Goal: Task Accomplishment & Management: Complete application form

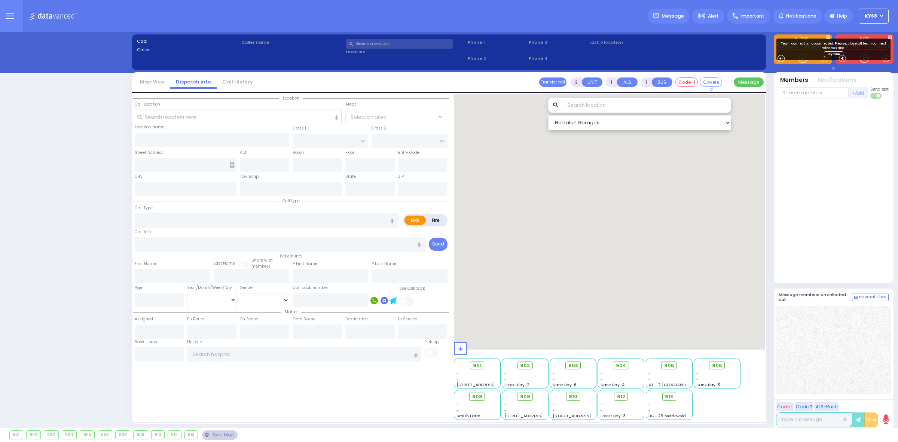
select select "12"
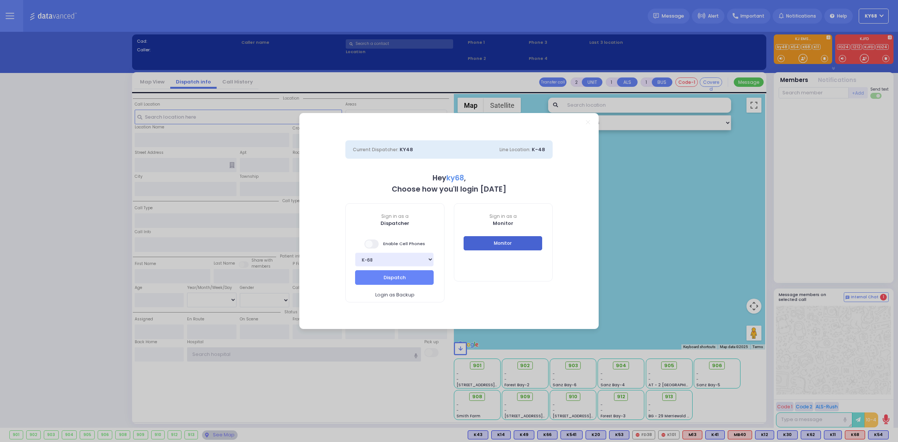
type input "ky68"
click at [511, 242] on button "Monitor" at bounding box center [502, 243] width 79 height 14
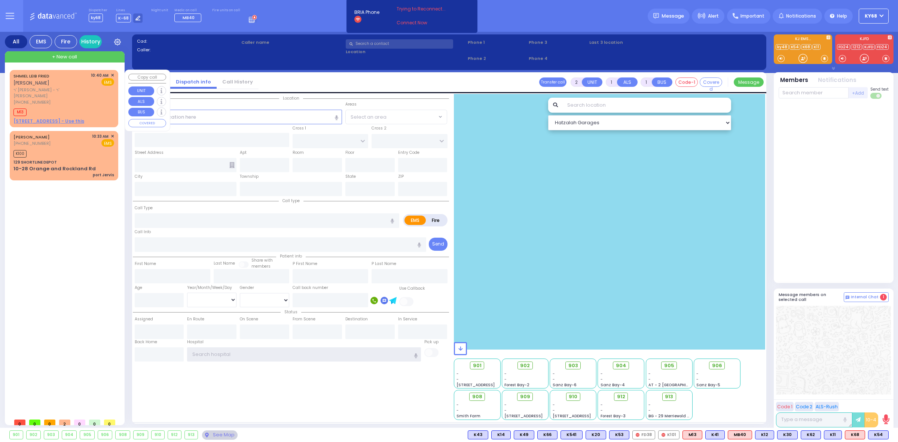
type input "ky68"
click at [61, 52] on div "+ New call" at bounding box center [65, 56] width 120 height 11
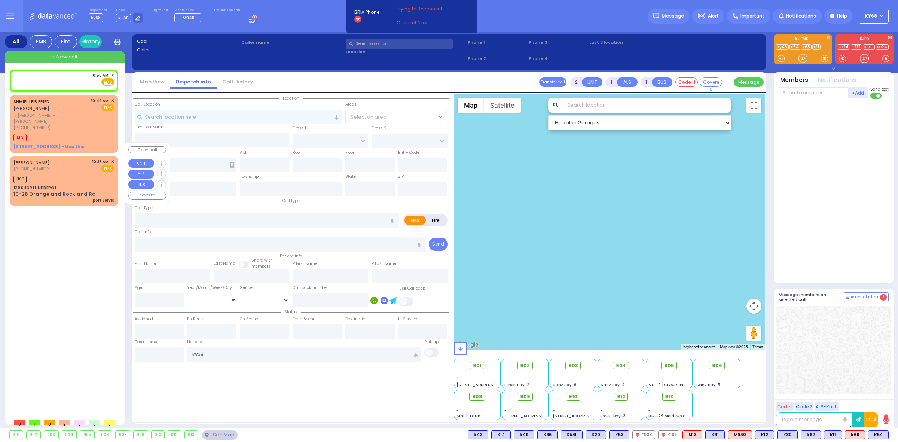
select select
radio input "true"
select select
type input "10:50"
select select "Hatzalah Garages"
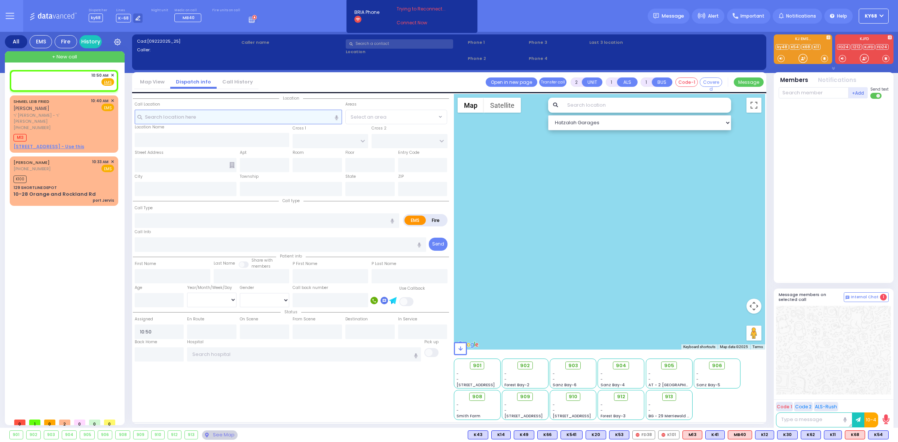
select select
radio input "true"
select select
select select "Hatzalah Garages"
click at [370, 44] on input "text" at bounding box center [399, 43] width 107 height 9
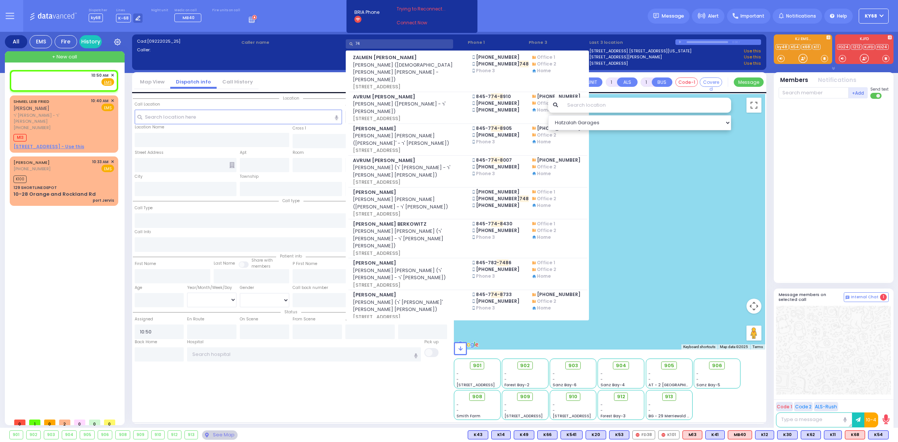
type input "7"
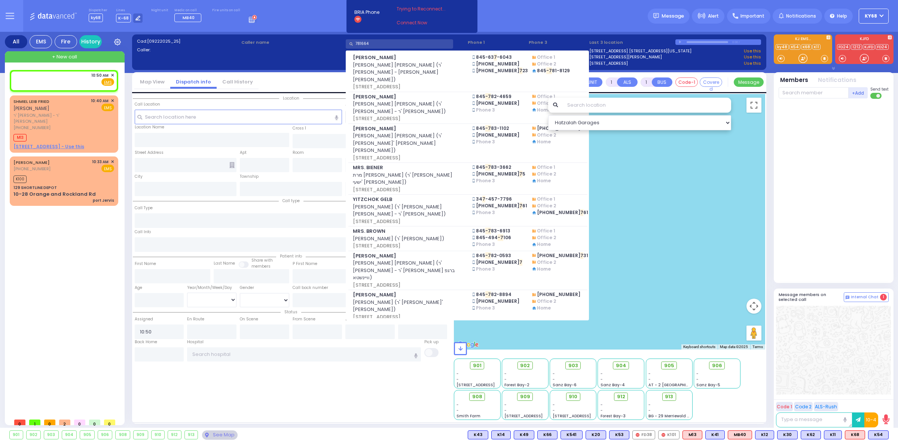
type input "781664"
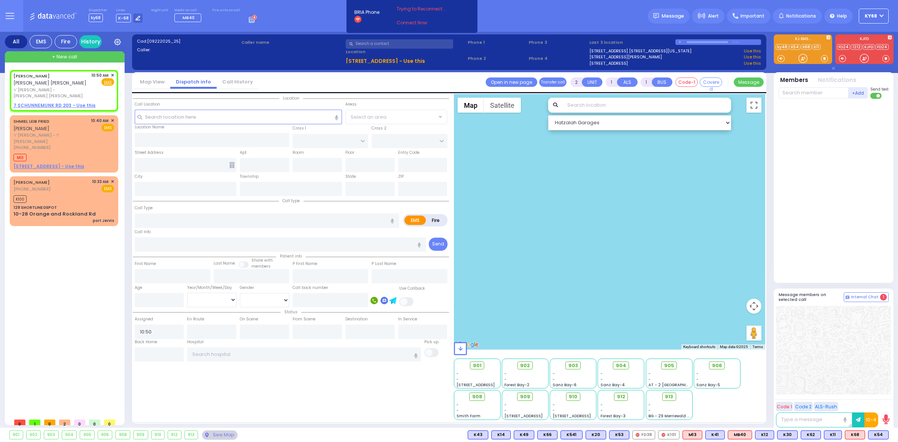
click at [370, 44] on input "text" at bounding box center [399, 43] width 107 height 9
select select
radio input "true"
type input "ISRAEL YIDA"
type input "WERTZBERGER"
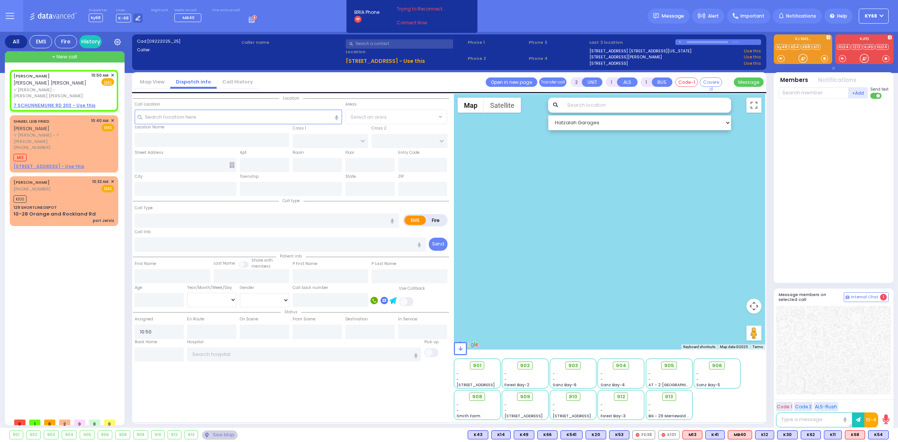
select select
select select "Hatzalah Garages"
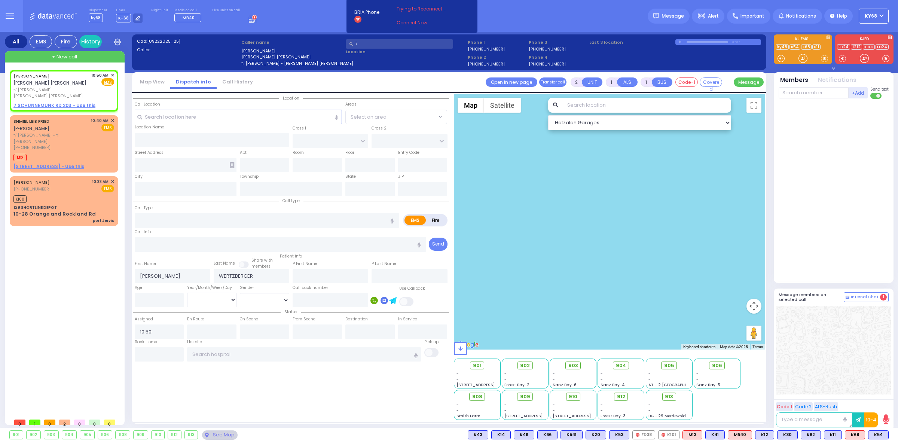
type input "78"
select select
radio input "true"
select select
select select "Hatzalah Garages"
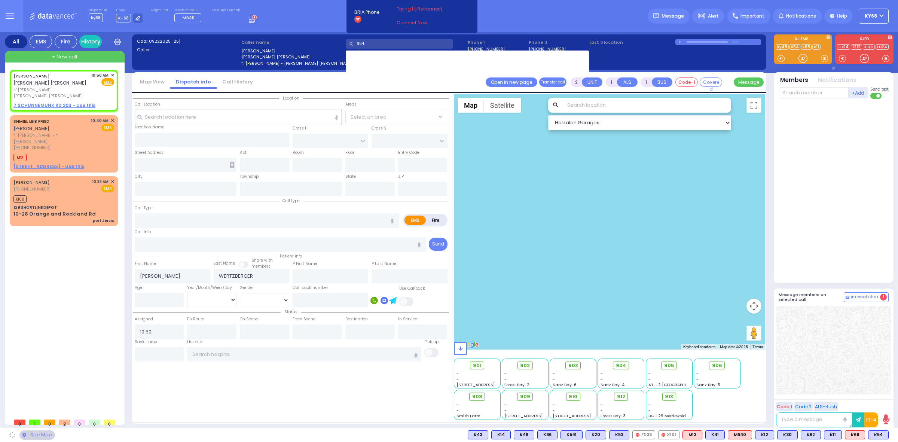
type input "16646"
select select
radio input "true"
select select
select select "Hatzalah Garages"
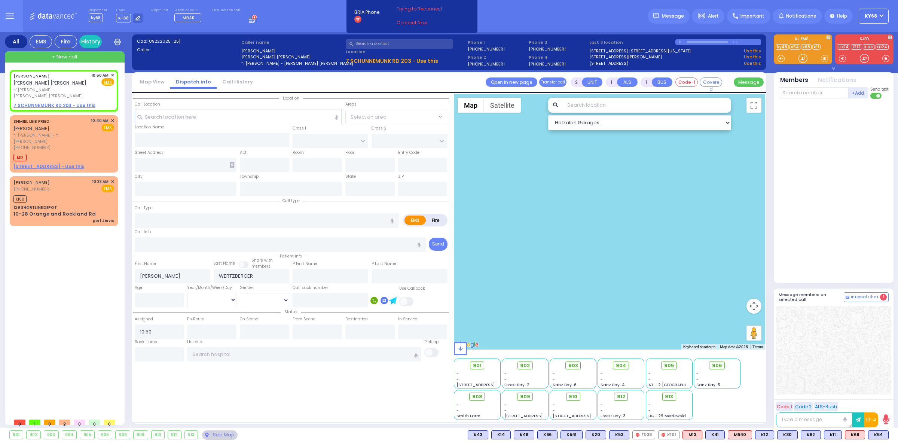
click at [371, 44] on input "text" at bounding box center [399, 43] width 107 height 9
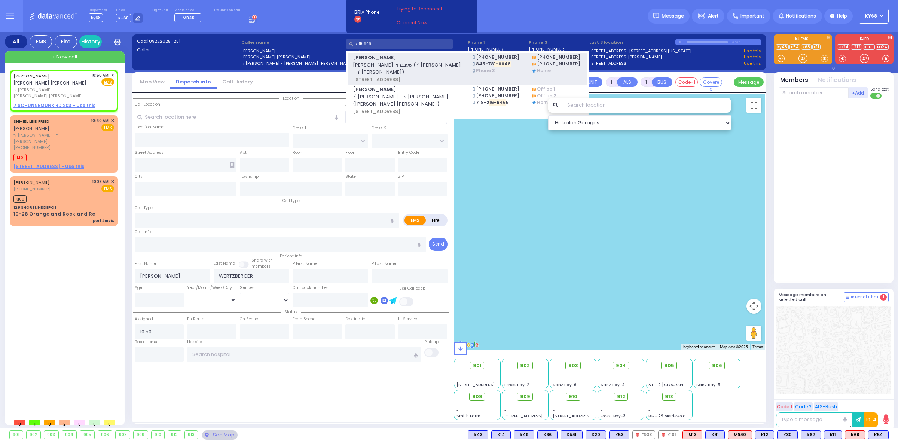
type input "7816646"
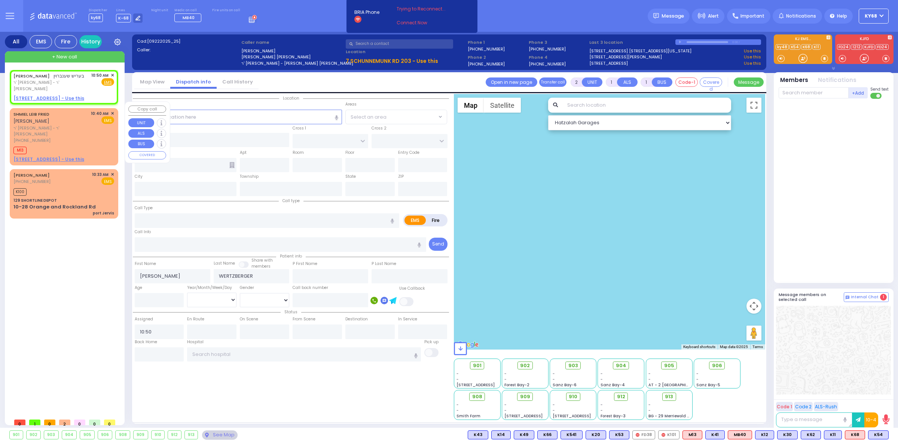
select select
radio input "true"
type input "BERISH"
type input "SCHONBRUN"
select select
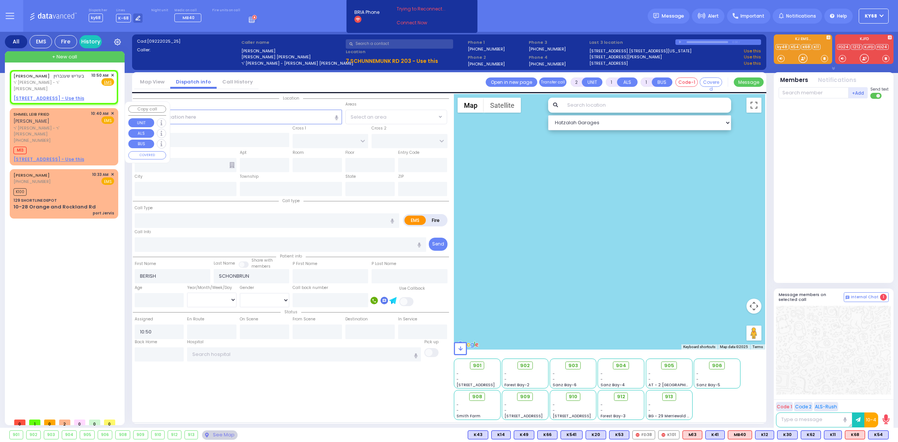
select select "Hatzalah Garages"
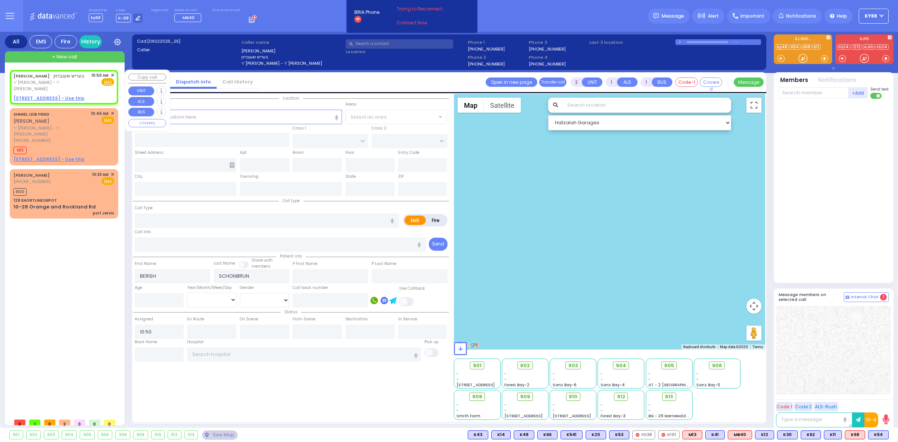
click at [48, 95] on u "19 MERON DR 203 - Use this" at bounding box center [48, 98] width 71 height 6
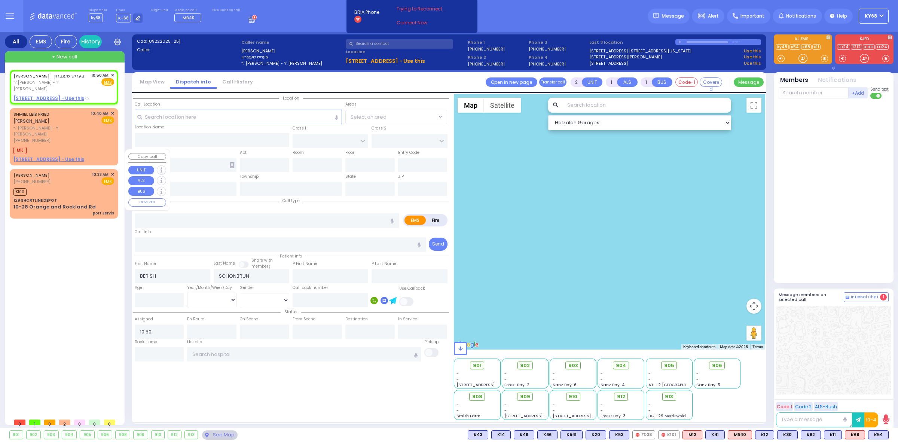
select select
radio input "true"
select select
select select "Hatzalah Garages"
click at [206, 217] on input "text" at bounding box center [267, 220] width 264 height 14
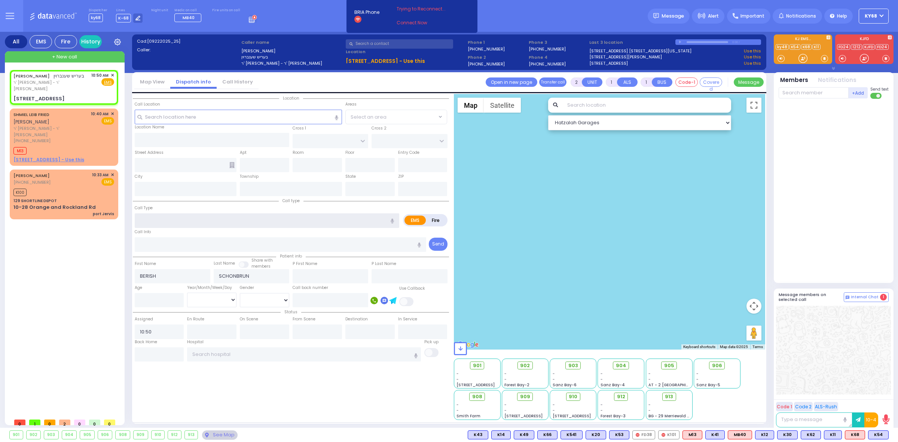
type input "T"
select select
radio input "true"
select select
type input "TE"
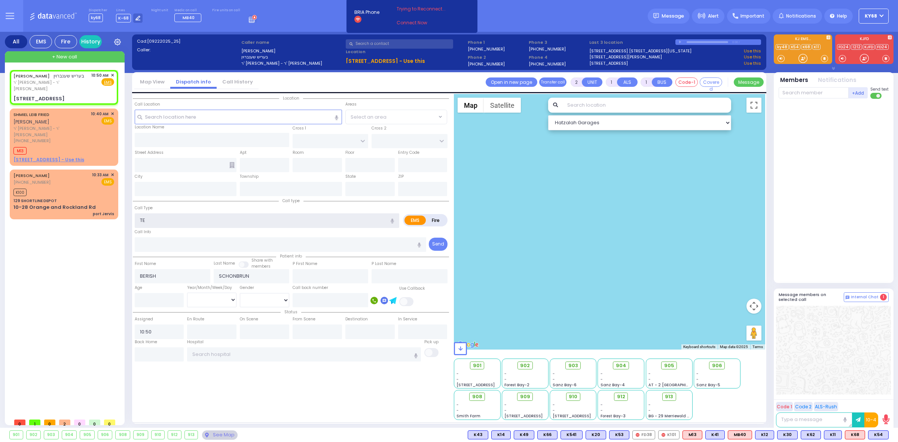
select select "Hatzalah Garages"
type input "PRAG BLVD"
type input "DAJ BLVD"
type input "19 MERON DR"
type input "203"
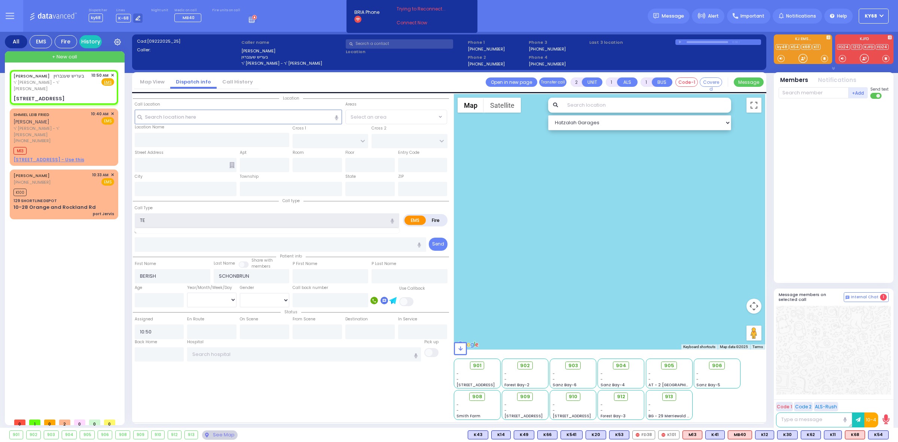
type input "Kiryas Joel"
type input "New York"
type input "10950"
type input "TEST"
select select "SECTION 6"
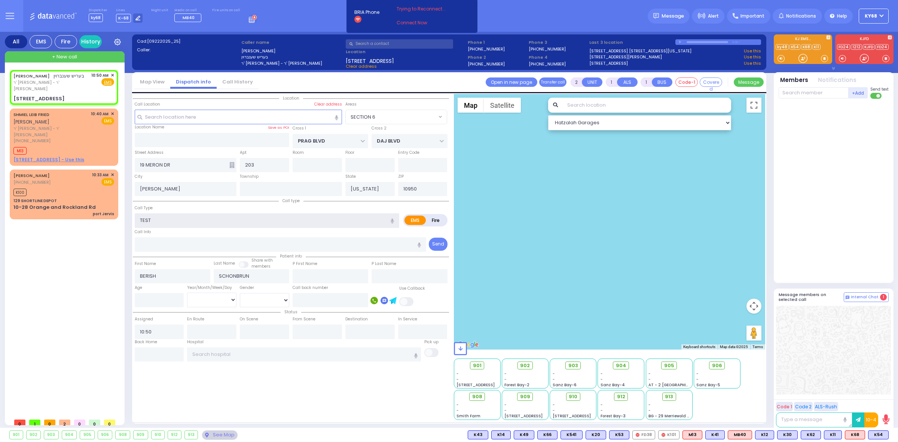
type input "TEST"
click at [212, 205] on div "Call Type TEST" at bounding box center [267, 216] width 264 height 24
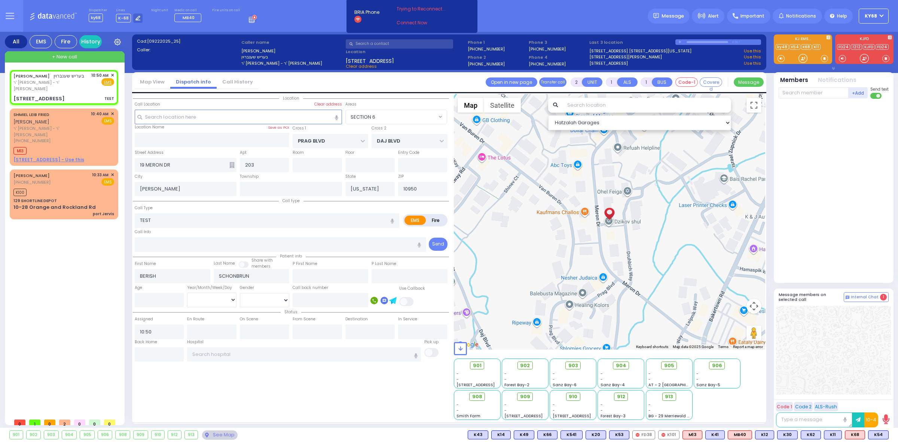
select select
radio input "true"
select select
select select "Hatzalah Garages"
select select "SECTION 6"
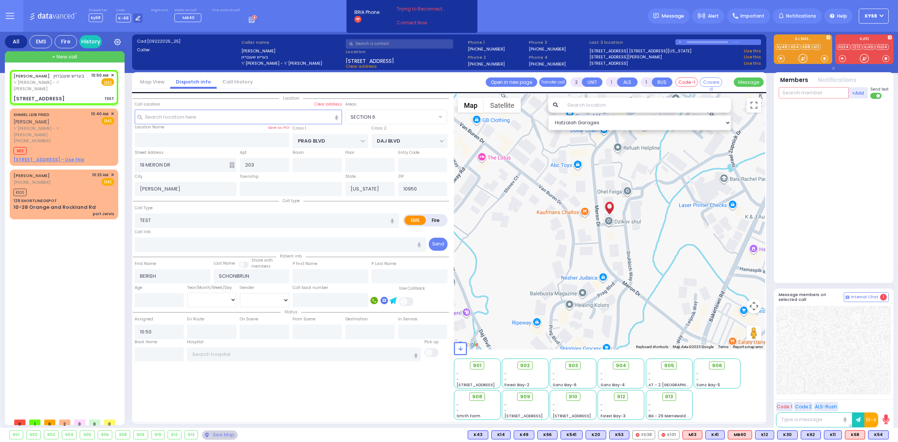
click at [799, 96] on input "text" at bounding box center [813, 92] width 70 height 11
type input "68"
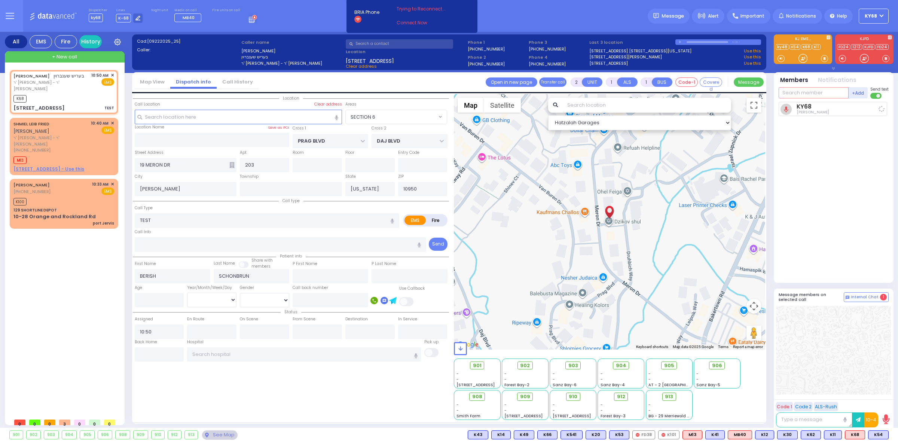
select select
radio input "true"
select select
type input "10:50"
select select "Hatzalah Garages"
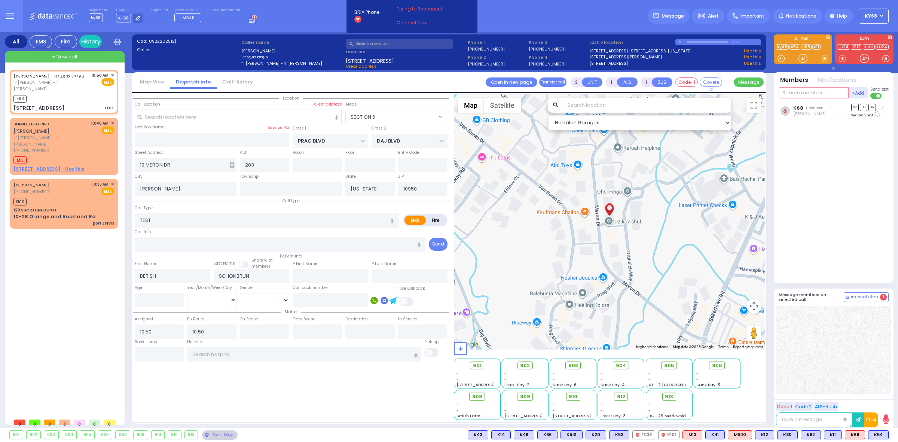
select select "SECTION 6"
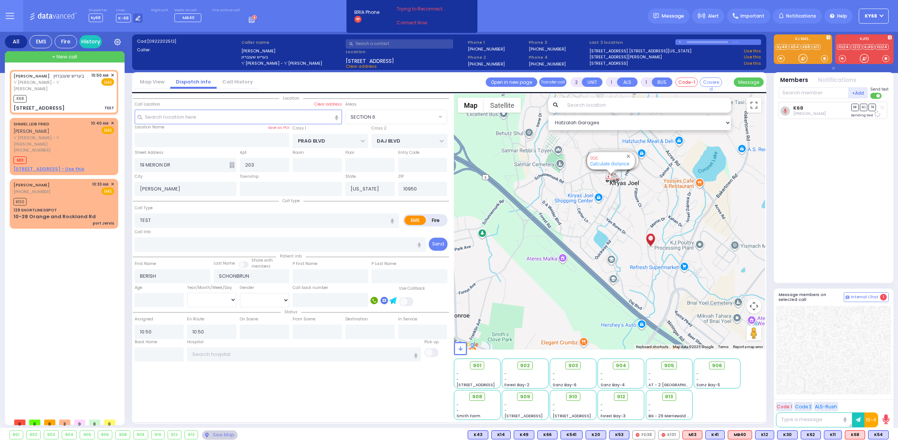
drag, startPoint x: 704, startPoint y: 255, endPoint x: 648, endPoint y: 254, distance: 56.5
click at [661, 254] on div "594 Calculate distance 595 Calculate distance 596 Calculate distance 901 Calcul…" at bounding box center [610, 221] width 312 height 255
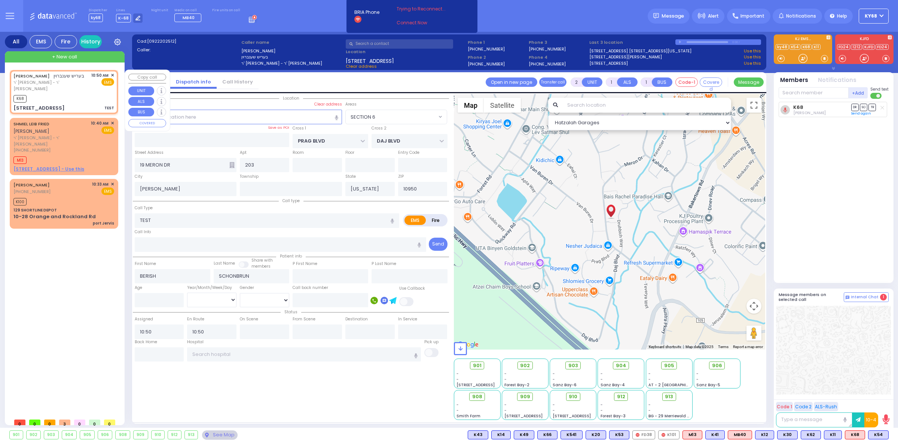
click at [47, 94] on div "K68" at bounding box center [63, 97] width 101 height 9
select select
radio input "true"
select select
select select "Hatzalah Garages"
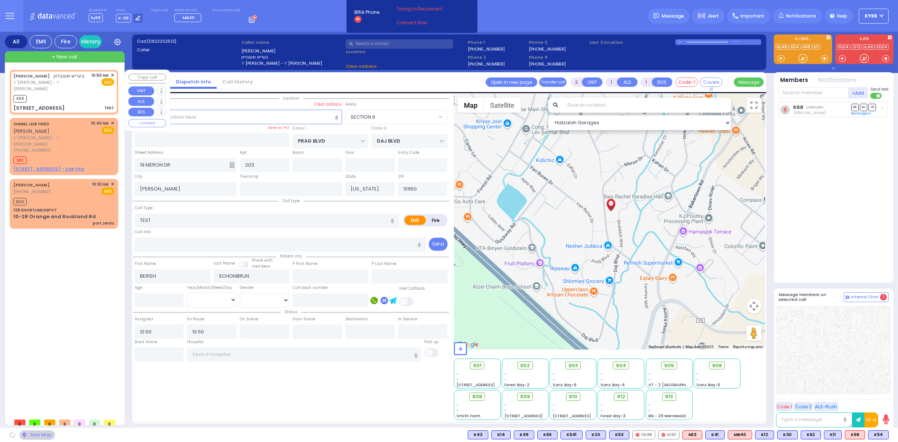
select select "SECTION 6"
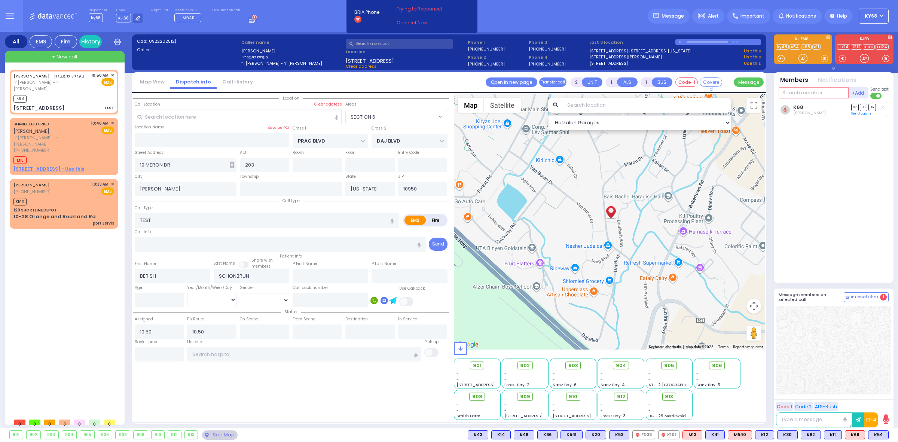
click at [803, 88] on input "text" at bounding box center [813, 92] width 70 height 11
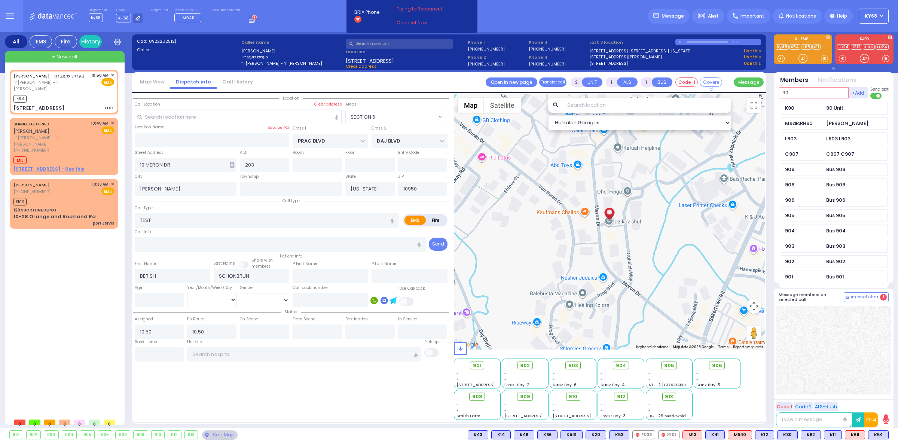
type input "90"
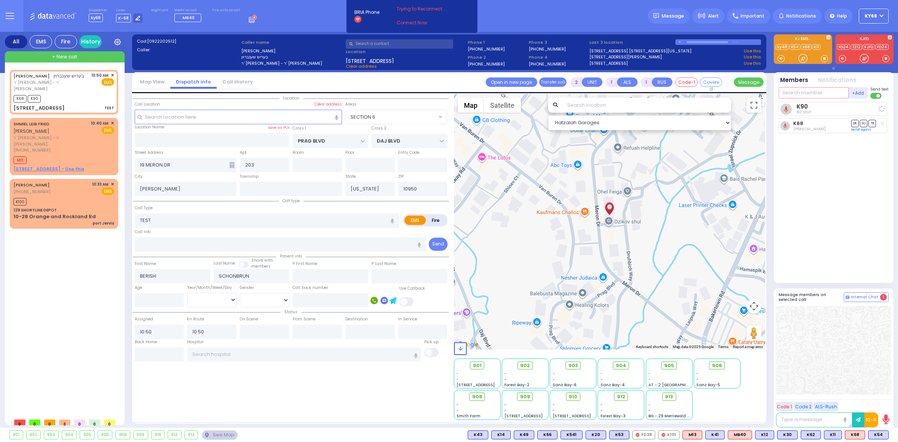
select select
radio input "true"
select select
select select "Hatzalah Garages"
select select "SECTION 6"
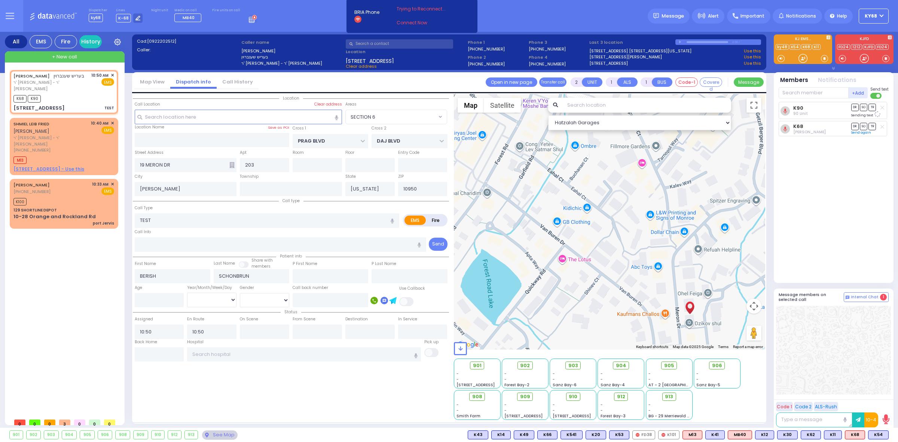
drag, startPoint x: 560, startPoint y: 182, endPoint x: 641, endPoint y: 285, distance: 131.0
click at [641, 285] on div "594 Calculate distance 595 Calculate distance 596 Calculate distance 901 Calcul…" at bounding box center [610, 221] width 312 height 255
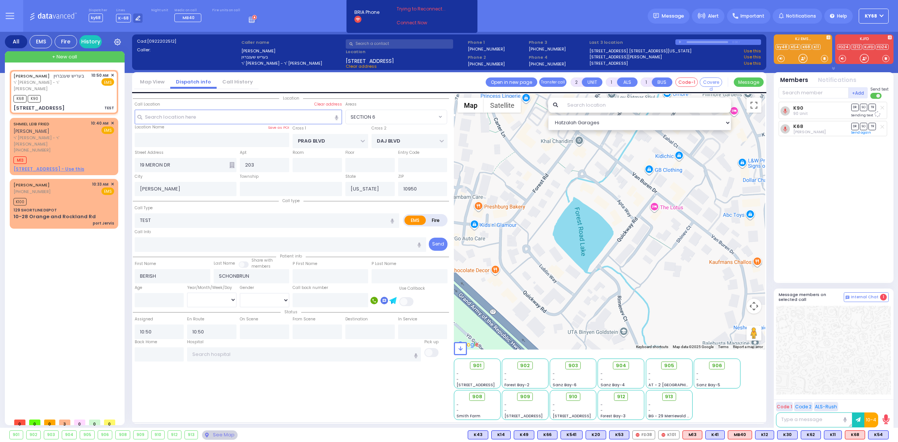
drag, startPoint x: 578, startPoint y: 208, endPoint x: 672, endPoint y: 157, distance: 107.0
click at [672, 157] on div "594 Calculate distance 595 Calculate distance 596 Calculate distance 901 Calcul…" at bounding box center [610, 221] width 312 height 255
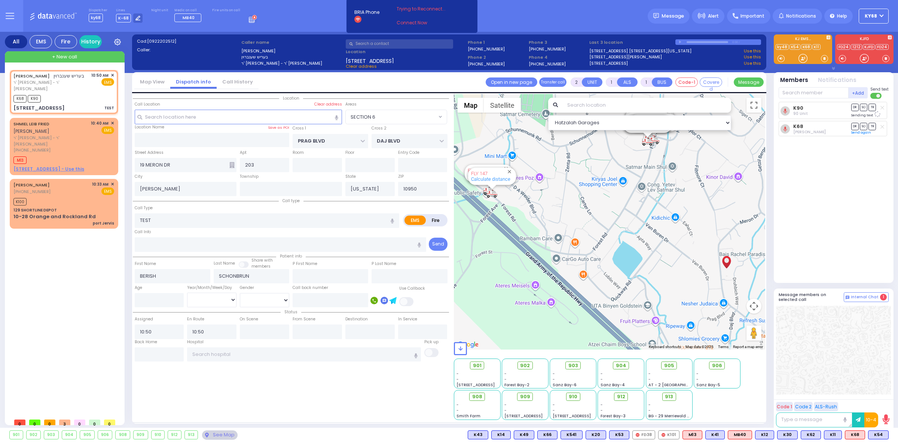
drag, startPoint x: 668, startPoint y: 171, endPoint x: 685, endPoint y: 243, distance: 74.7
click at [685, 242] on div "594 Calculate distance 595 Calculate distance 596 Calculate distance 901 Calcul…" at bounding box center [610, 221] width 312 height 255
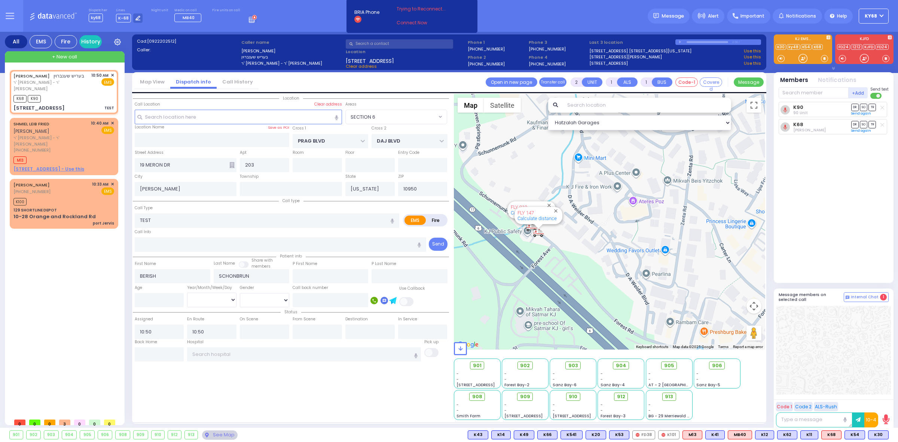
drag, startPoint x: 667, startPoint y: 263, endPoint x: 534, endPoint y: 240, distance: 134.7
click at [534, 240] on div "594 Calculate distance 595 Calculate distance 596 Calculate distance 901 Calcul…" at bounding box center [610, 221] width 312 height 255
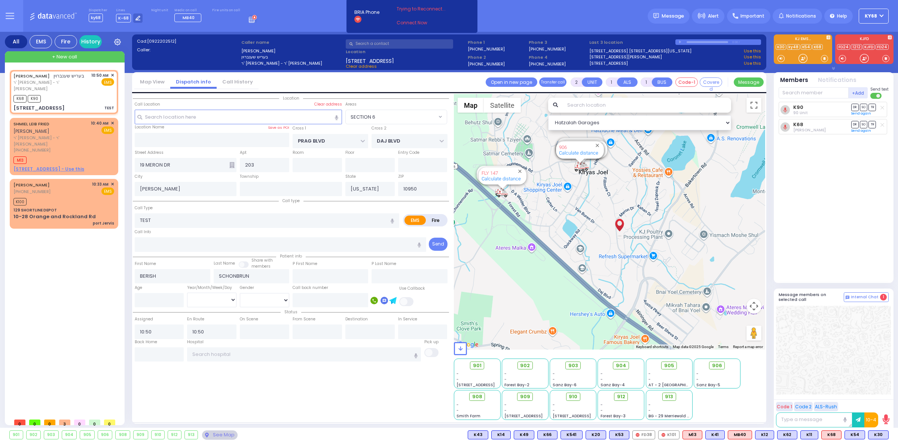
drag, startPoint x: 707, startPoint y: 230, endPoint x: 557, endPoint y: 200, distance: 153.4
click at [560, 200] on div "594 Calculate distance 595 Calculate distance 596 Calculate distance 901 Calcul…" at bounding box center [610, 221] width 312 height 255
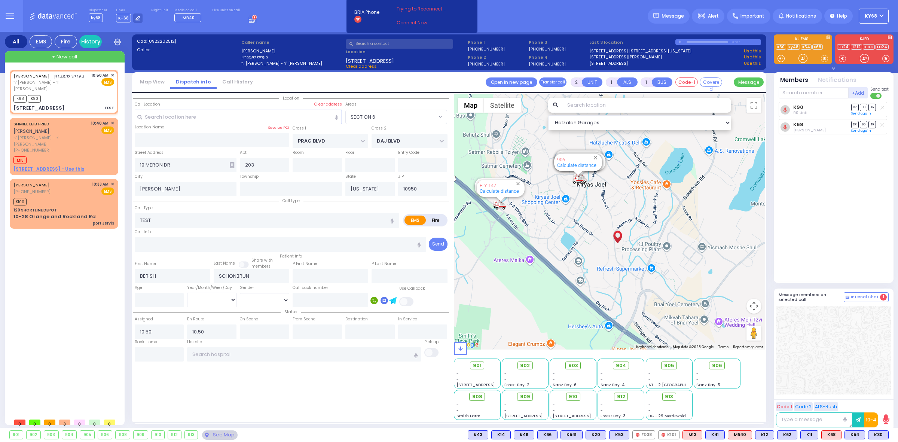
drag, startPoint x: 483, startPoint y: 149, endPoint x: 563, endPoint y: 186, distance: 89.0
click at [558, 179] on div "594 Calculate distance 595 Calculate distance 596 Calculate distance 901 Calcul…" at bounding box center [610, 221] width 312 height 255
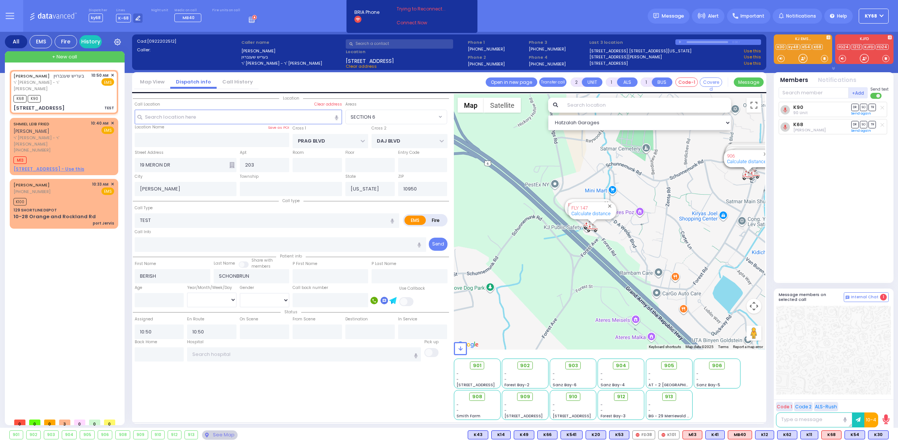
click at [593, 218] on div "FLY 147 Calculate distance" at bounding box center [592, 210] width 48 height 17
click at [595, 215] on link "Calculate distance" at bounding box center [590, 214] width 39 height 6
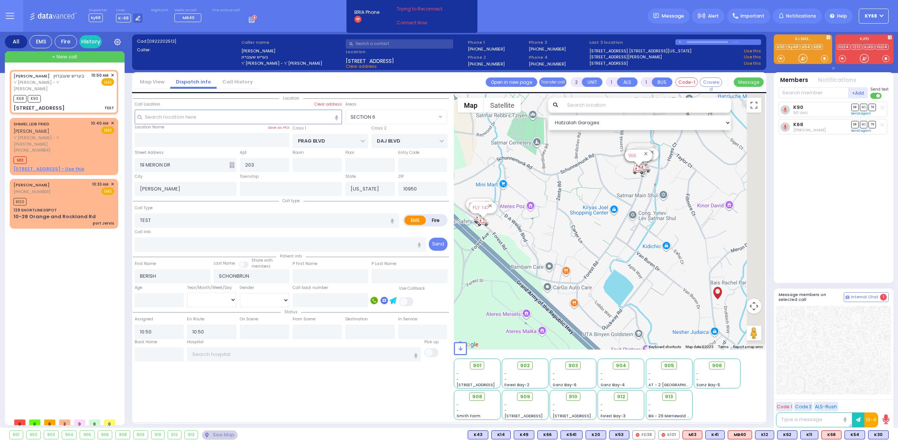
drag, startPoint x: 655, startPoint y: 231, endPoint x: 513, endPoint y: 219, distance: 143.0
click at [514, 219] on div "594 Calculate distance 595 Calculate distance 596 Calculate distance 901 Calcul…" at bounding box center [610, 221] width 312 height 255
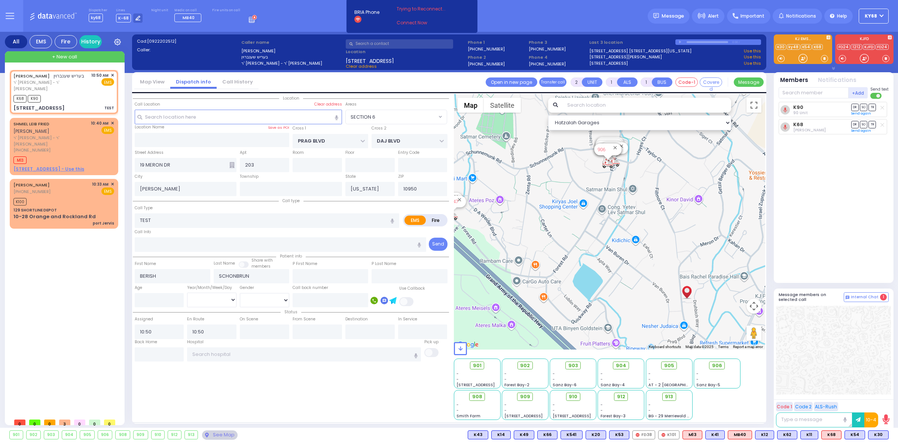
drag, startPoint x: 536, startPoint y: 222, endPoint x: 618, endPoint y: 251, distance: 86.5
click at [616, 250] on div "594 Calculate distance 595 Calculate distance 596 Calculate distance 901 Calcul…" at bounding box center [610, 221] width 312 height 255
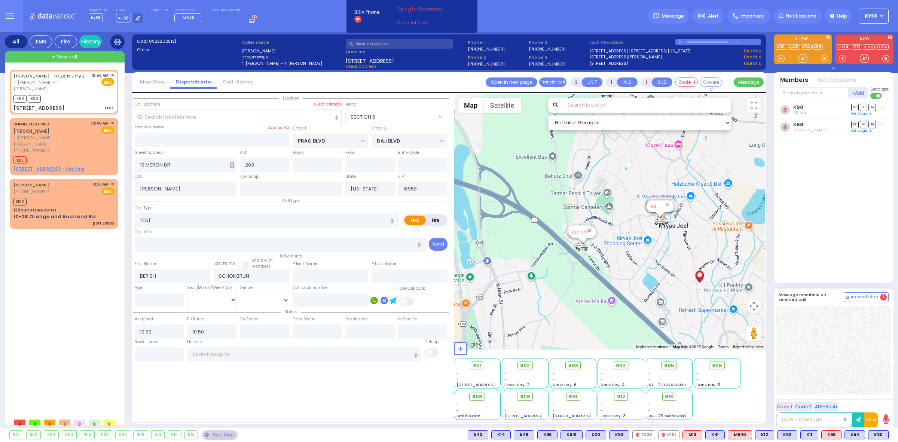
click at [120, 43] on icon at bounding box center [117, 42] width 7 height 7
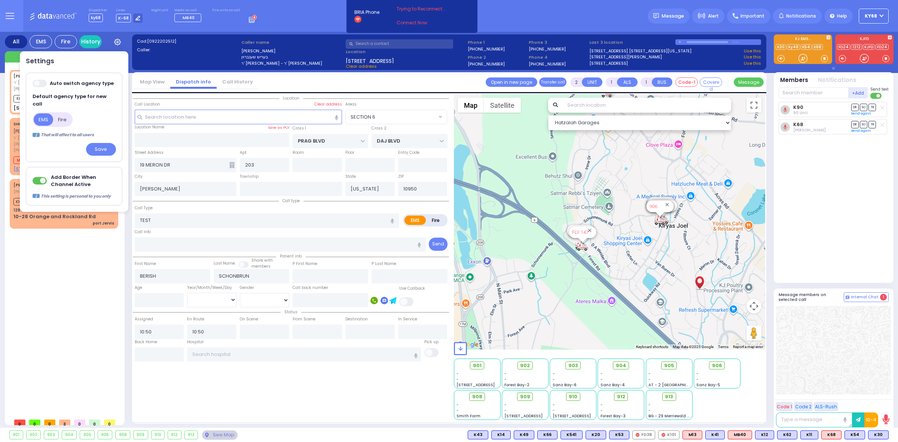
drag, startPoint x: 50, startPoint y: 167, endPoint x: 64, endPoint y: 183, distance: 21.2
click at [64, 183] on div "Add Border When Channel Active" at bounding box center [74, 186] width 97 height 39
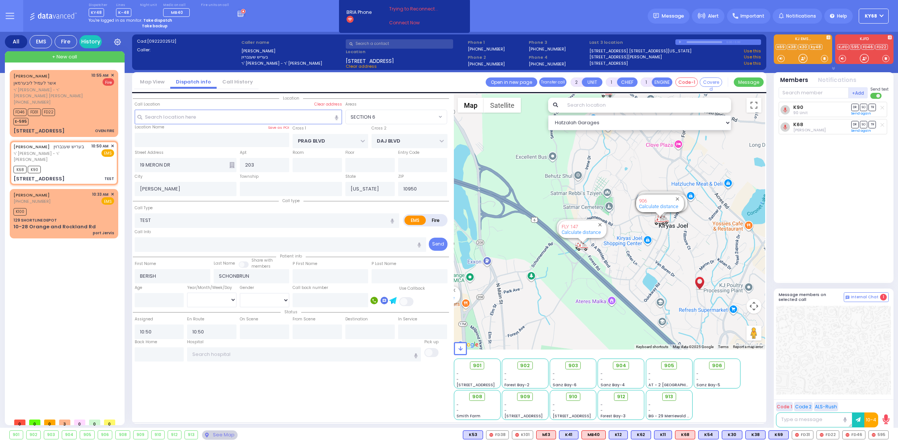
click at [44, 293] on div "USHER LEMEL LIEBERMAN אשר לעמיל ליבערמאן ר' יושע מרדכי - ר' חנינא דוד טארים (84…" at bounding box center [65, 242] width 111 height 345
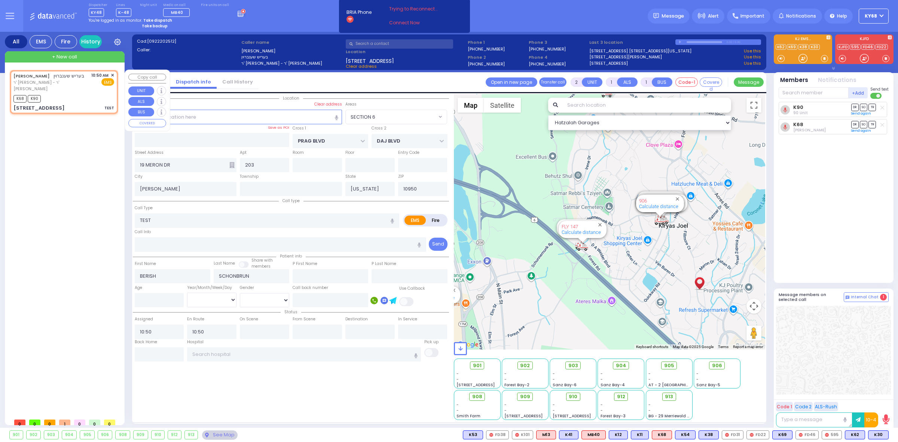
click at [112, 74] on span "✕" at bounding box center [112, 75] width 3 height 6
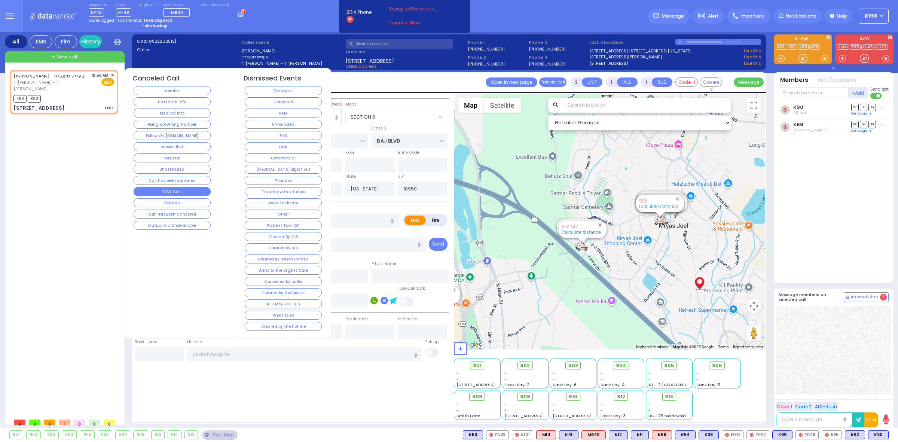
click at [188, 188] on button "TEST CALL" at bounding box center [172, 191] width 77 height 9
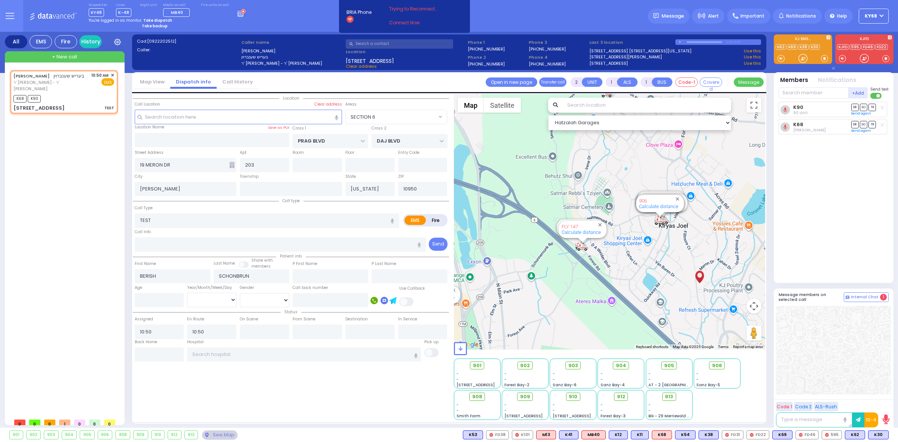
select select
radio input "true"
select select
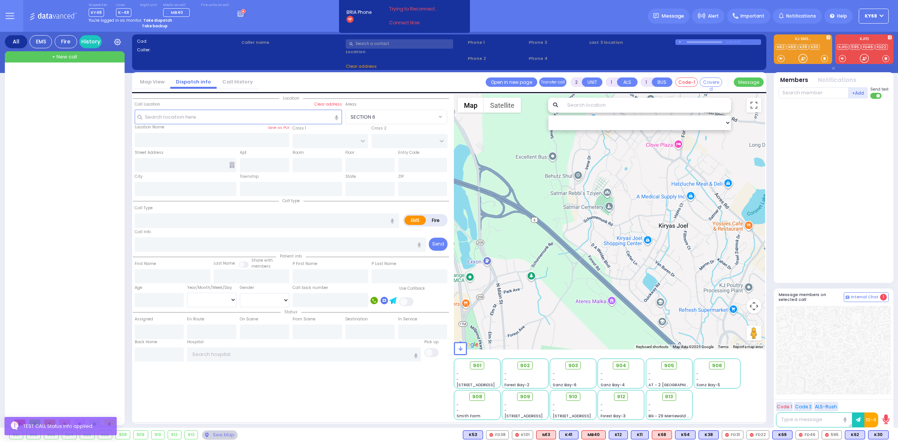
click at [61, 166] on div at bounding box center [65, 242] width 111 height 345
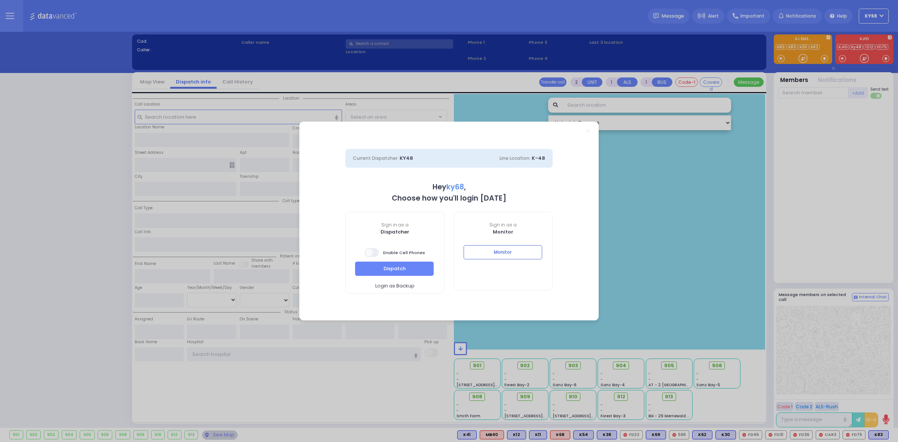
select select "12"
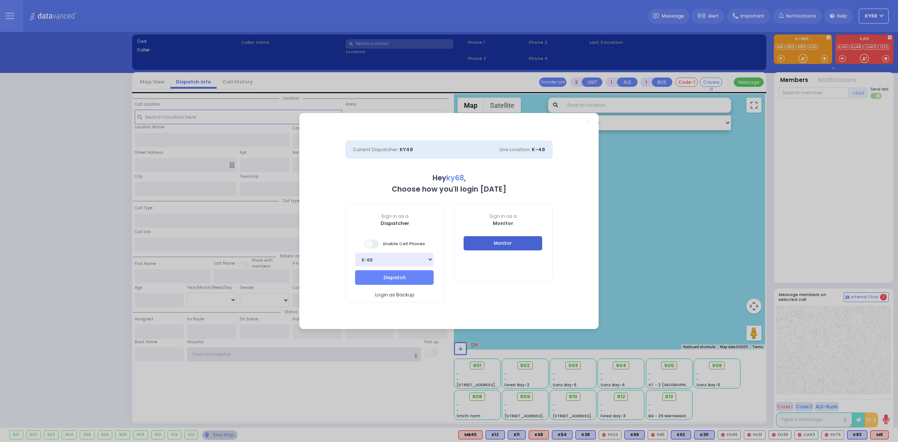
type input "ky68"
click at [510, 244] on button "Monitor" at bounding box center [502, 243] width 79 height 14
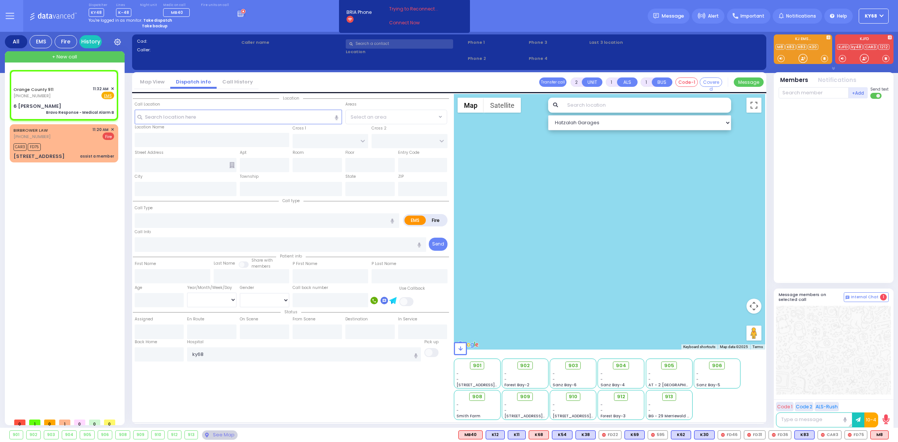
type input "6"
select select
type input "Bravo Response - Medical Alarm B"
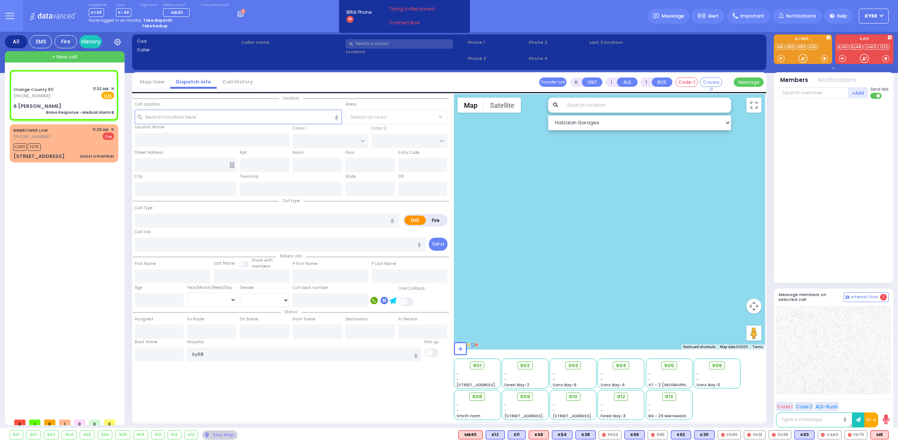
radio input "true"
type input "Nature: : Bravo Response - Medical Alarm B Address: : 6 Carter Ln APT 203, 1095…"
select select
select select "Hatzalah Garages"
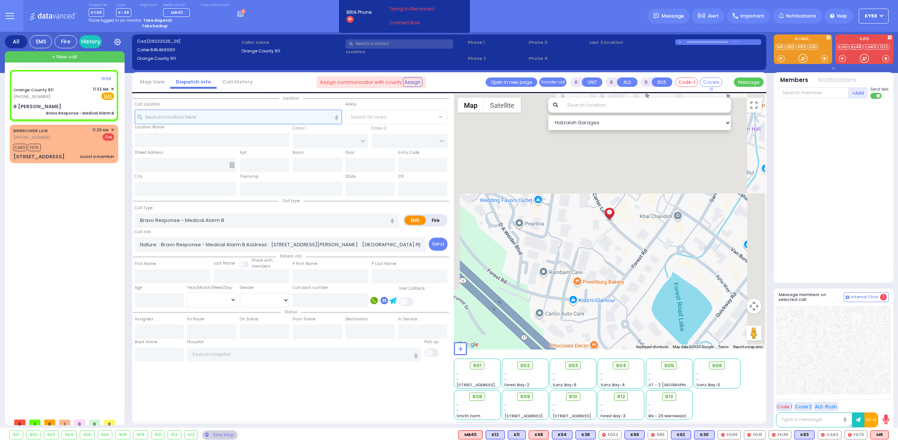
type input "6 Carter Ln"
type input "Monroe"
type input "New York"
type input "10950"
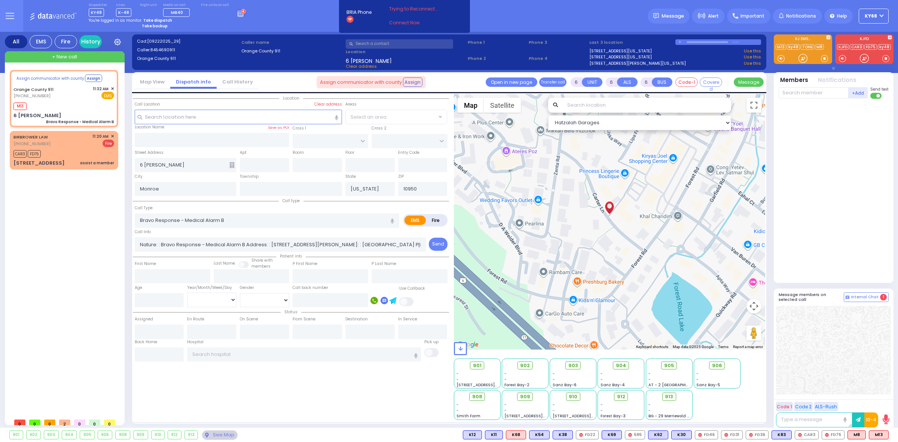
select select
radio input "true"
select select
type input "11:34"
select select "Hatzalah Garages"
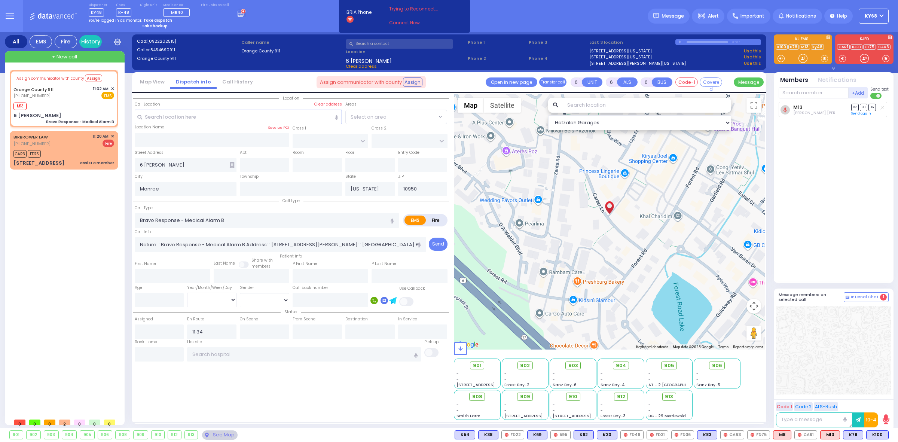
click at [226, 13] on div "Dispatcher KY48 ✕ shift has started. Are you ? If not please switch user. Switc…" at bounding box center [167, 10] width 157 height 14
click at [238, 13] on icon at bounding box center [242, 13] width 8 height 8
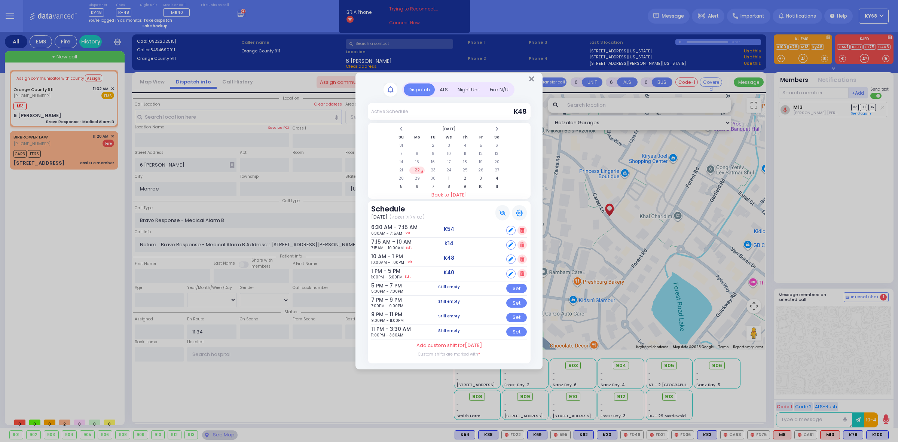
click at [480, 92] on div "Night Unit" at bounding box center [469, 89] width 32 height 12
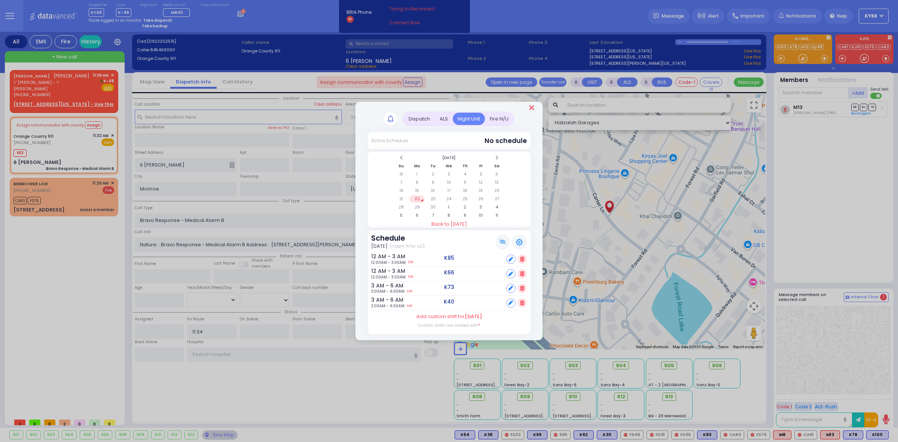
click at [531, 109] on icon "Close" at bounding box center [531, 107] width 5 height 7
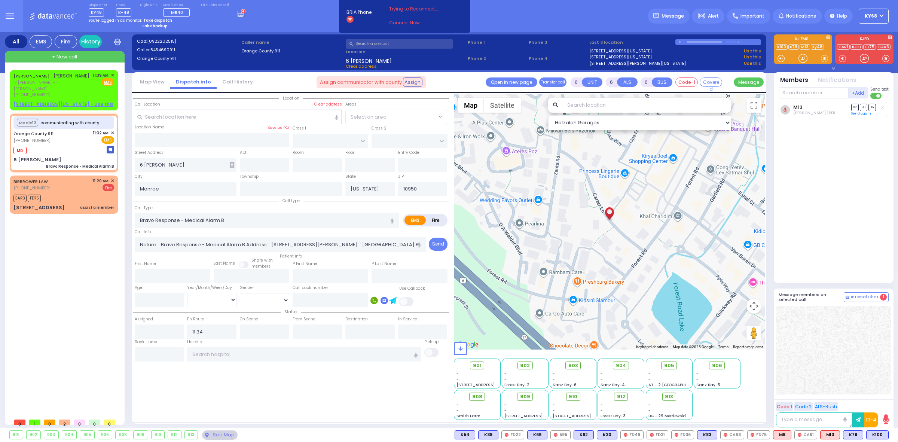
select select
radio input "true"
select select
select select "Hatzalah Garages"
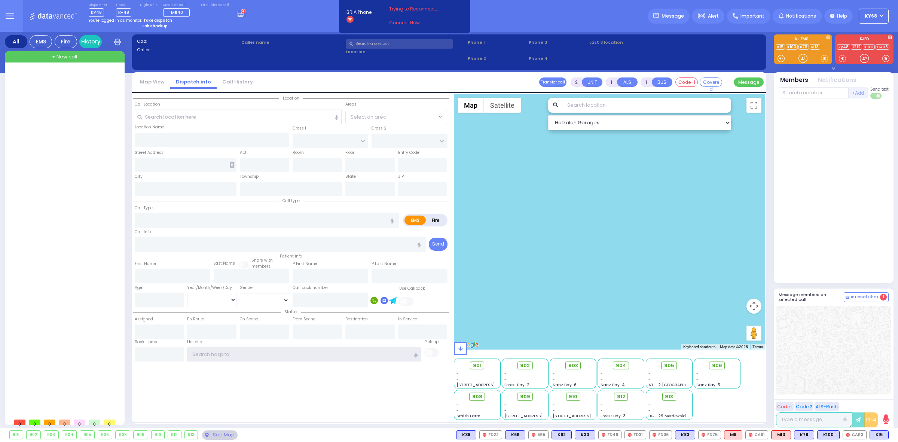
type input "ky68"
click at [56, 236] on div at bounding box center [65, 242] width 111 height 345
click at [686, 10] on div "Message" at bounding box center [669, 16] width 42 height 15
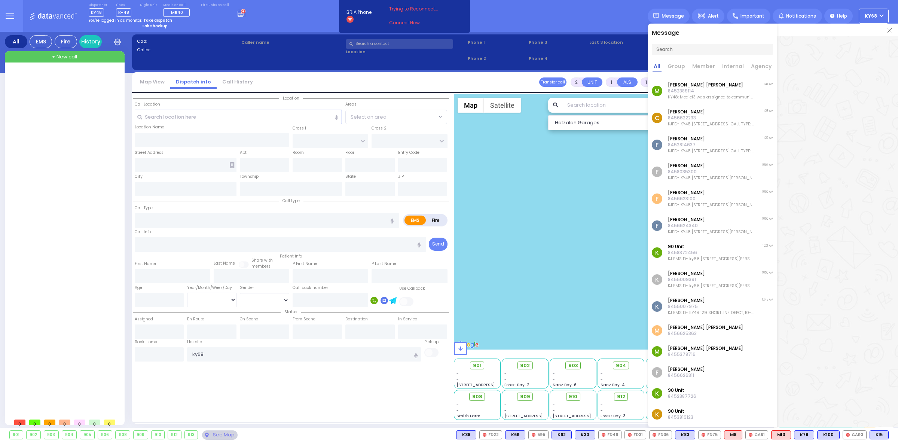
drag, startPoint x: 685, startPoint y: 85, endPoint x: 689, endPoint y: 82, distance: 4.8
click at [685, 85] on p "Levy Friedman" at bounding box center [711, 85] width 87 height 6
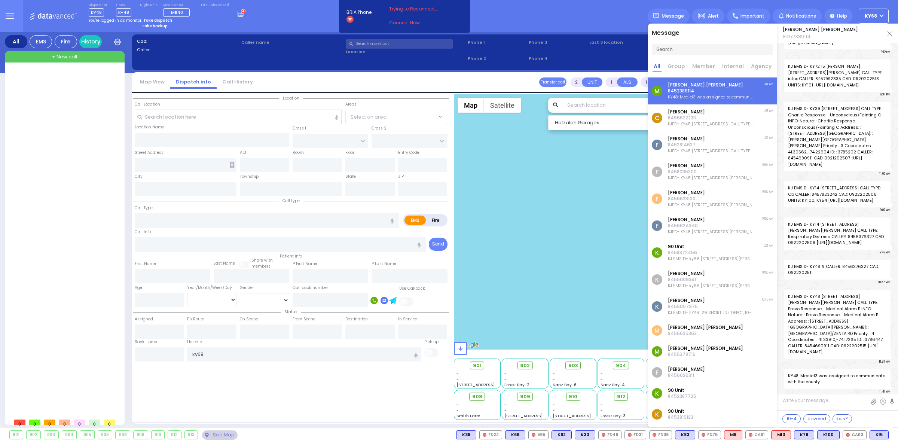
scroll to position [27246, 0]
click at [716, 309] on p "8455007975" at bounding box center [711, 306] width 87 height 6
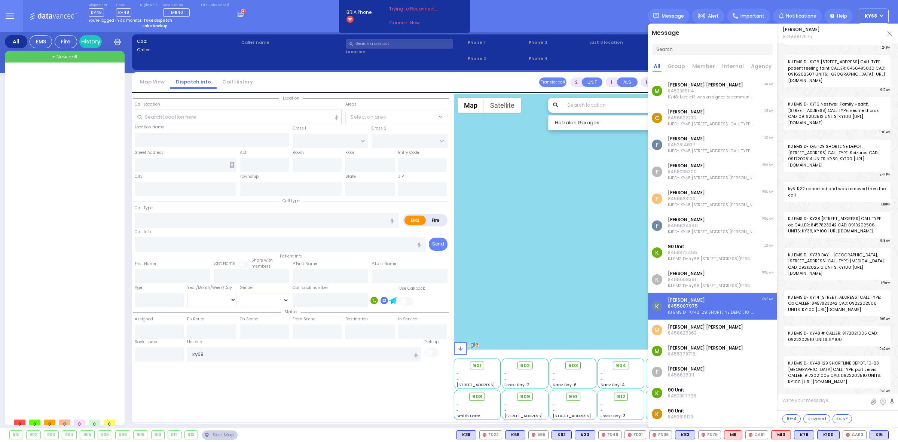
scroll to position [15450, 0]
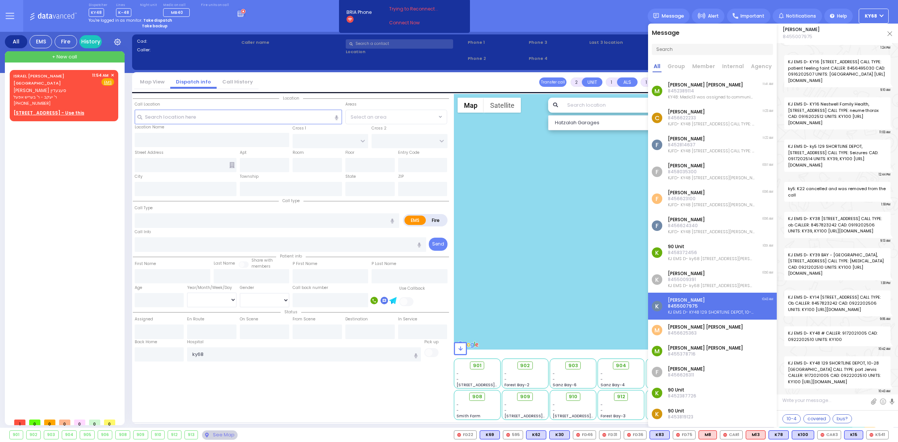
click at [65, 229] on div "ISRAEL DUVID SZEGEDIN ישראל דוד סעגעדין ר' יעקב - ר' בעריש אפעל (845) 275-7470 …" at bounding box center [65, 242] width 111 height 345
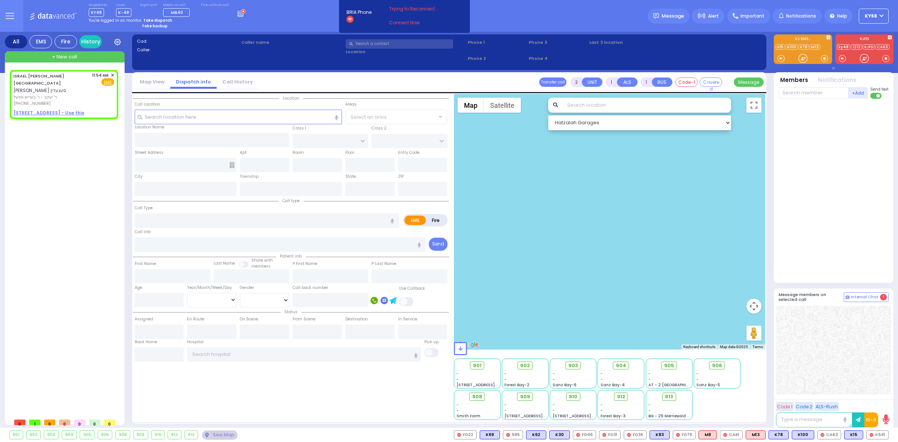
select select
radio input "true"
type input "ISRAEL DUVID"
type input "[GEOGRAPHIC_DATA]"
select select
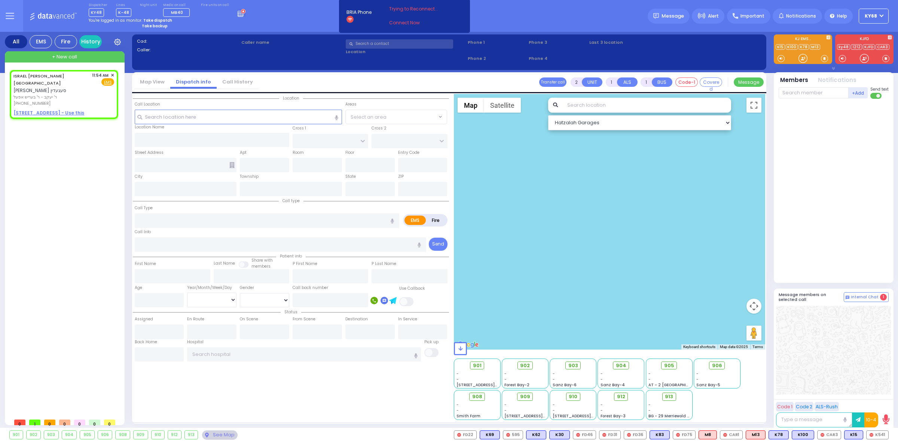
type input "11:54"
select select "Hatzalah Garages"
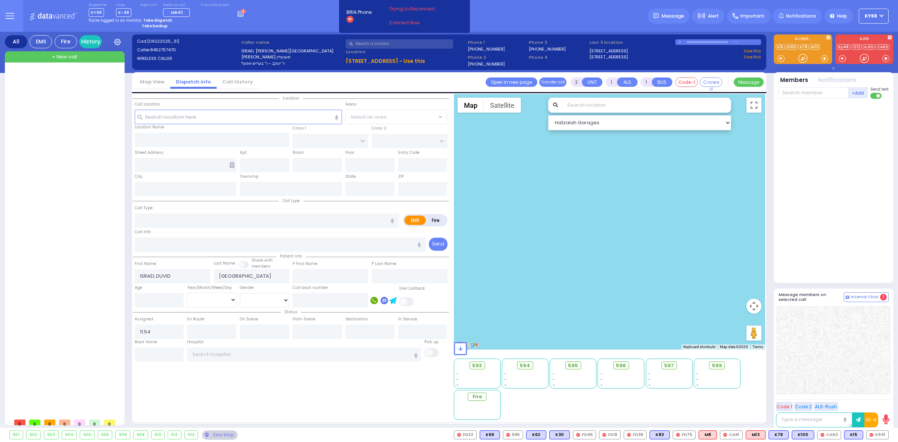
click at [32, 201] on div at bounding box center [65, 242] width 111 height 345
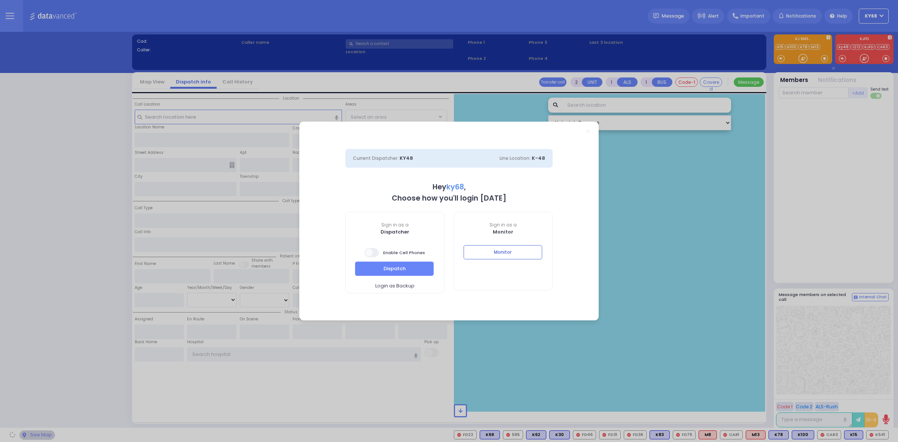
select select "12"
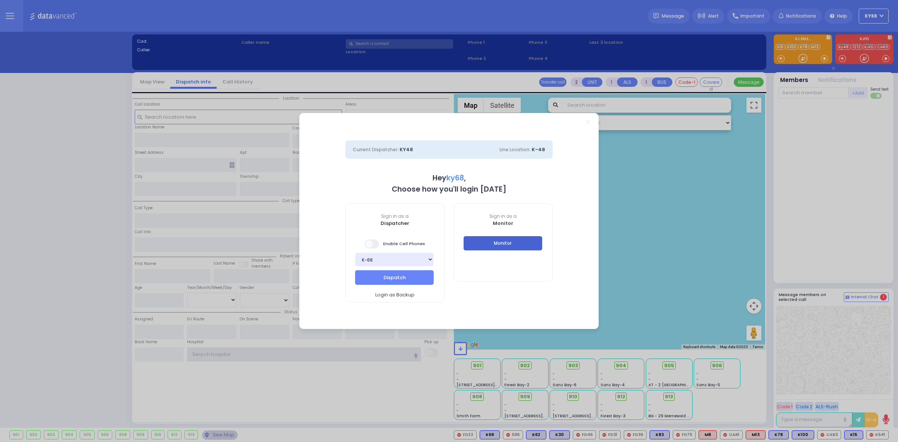
type input "ky68"
click at [513, 245] on button "Monitor" at bounding box center [502, 243] width 79 height 14
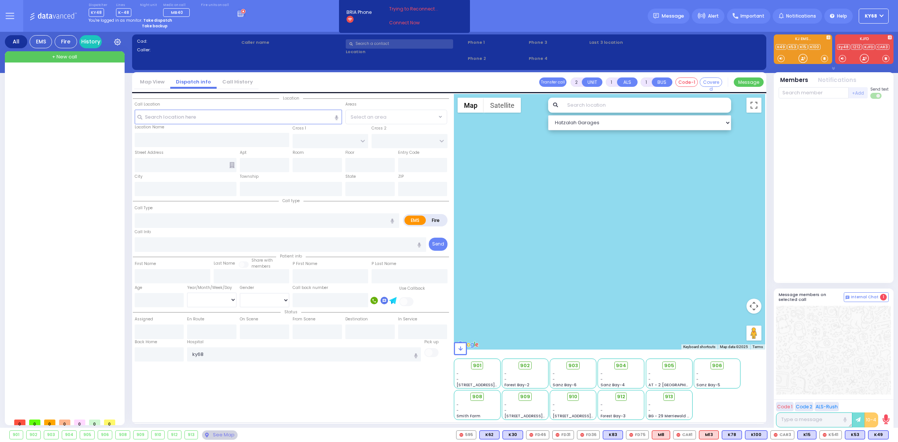
click at [855, 333] on div at bounding box center [833, 350] width 115 height 89
type input "ky68"
click at [352, 407] on div "Location State ZIP" at bounding box center [291, 257] width 316 height 326
click at [45, 179] on div at bounding box center [65, 242] width 111 height 345
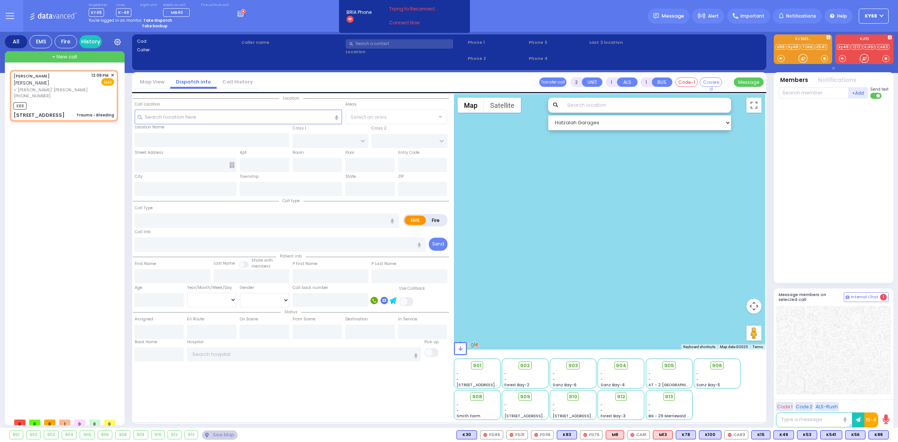
select select
type input "Trauma - Bleeding"
radio input "true"
type input "YITZCHOK EIZIK"
type input "LANDAU"
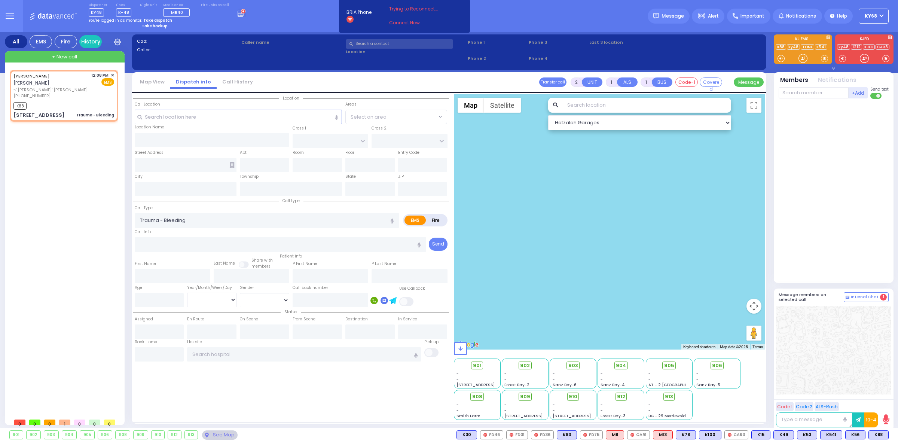
select select
type input "12:08"
type input "12:10"
select select "Hatzalah Garages"
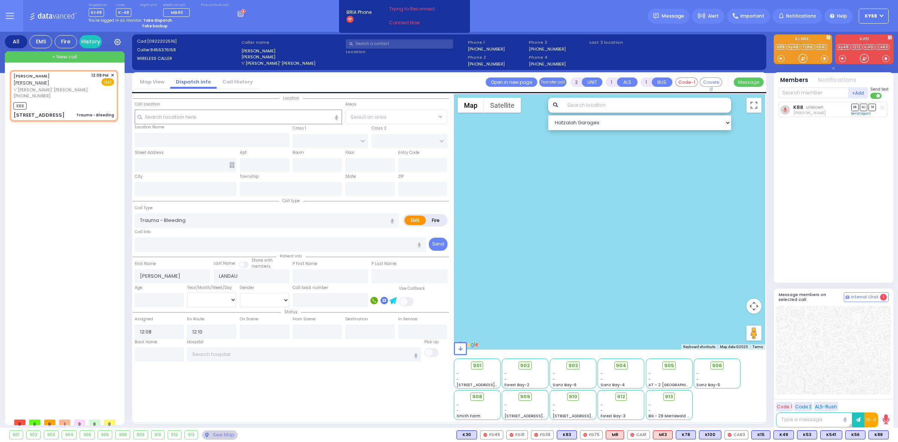
type input "TARNOPOL WAY"
type input "KALEV WAY"
type input "19 FILLMORE CT"
type input "202"
type input "Monroe"
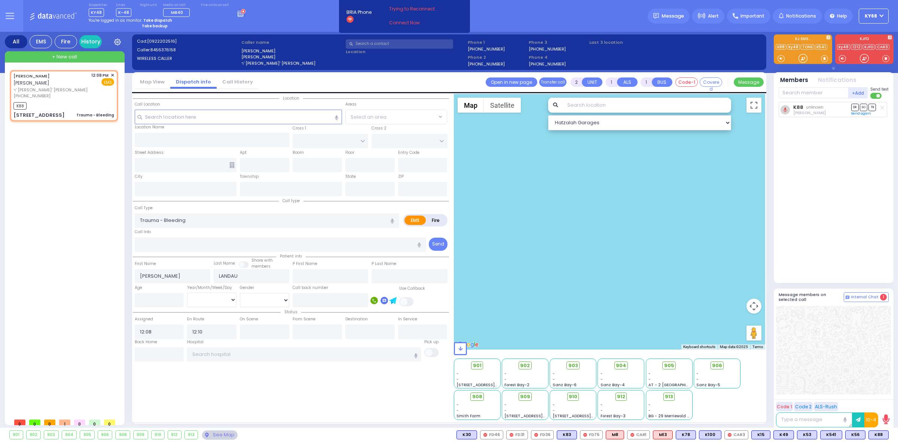
type input "New York"
type input "10950"
select select "SECTION 2"
select select
radio input "true"
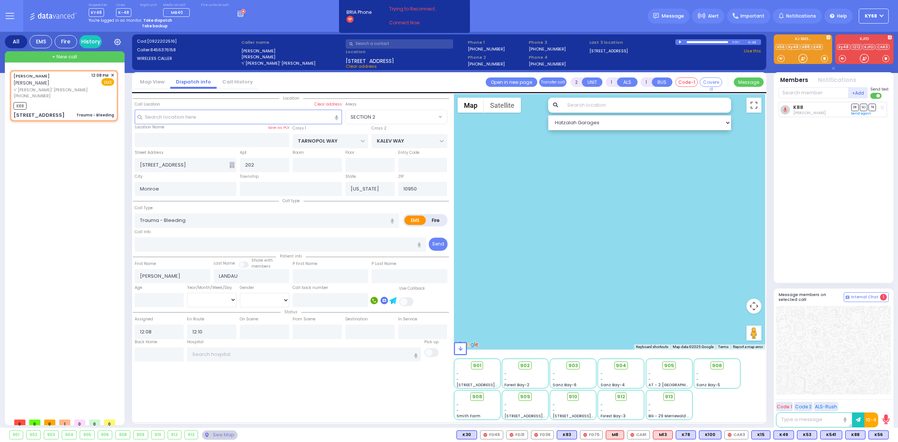
select select
select select "Hatzalah Garages"
select select "SECTION 2"
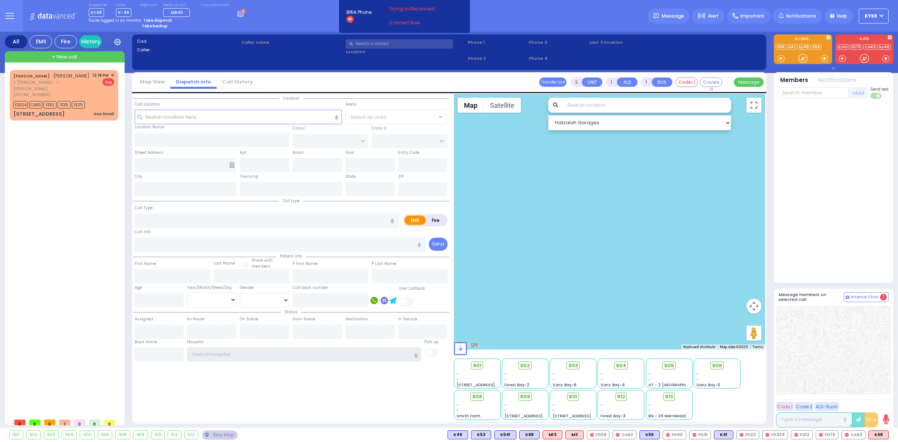
type input "ky68"
click at [238, 11] on icon at bounding box center [242, 13] width 8 height 8
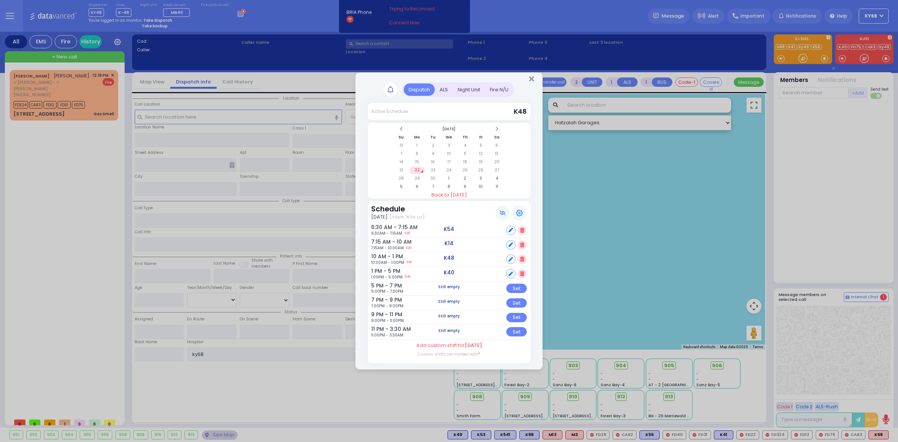
click at [439, 92] on div "ALS" at bounding box center [444, 89] width 18 height 12
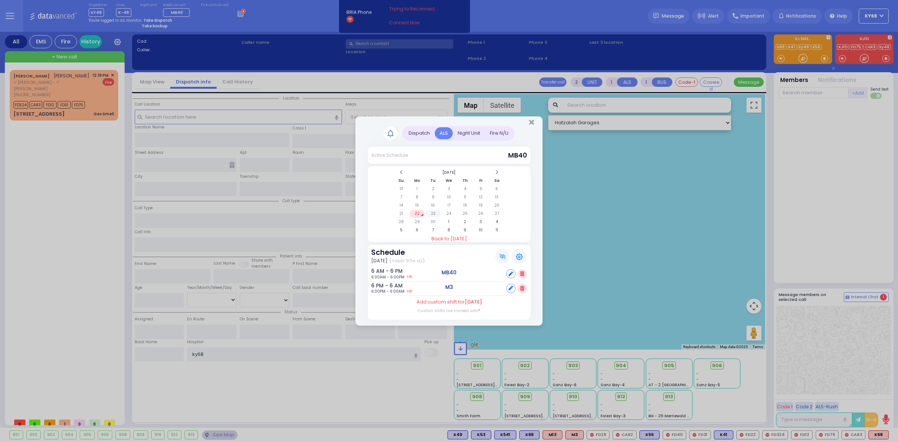
click at [429, 215] on td "23" at bounding box center [432, 213] width 15 height 7
click at [445, 212] on td "24" at bounding box center [448, 213] width 15 height 7
